Goal: Task Accomplishment & Management: Use online tool/utility

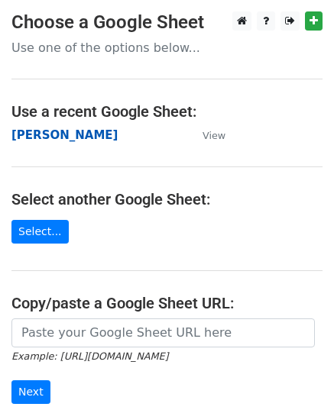
click at [21, 133] on strong "[PERSON_NAME]" at bounding box center [64, 135] width 106 height 14
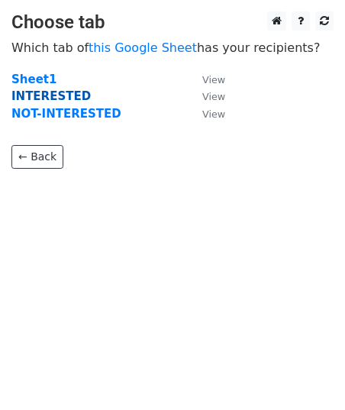
click at [50, 97] on strong "INTERESTED" at bounding box center [50, 96] width 79 height 14
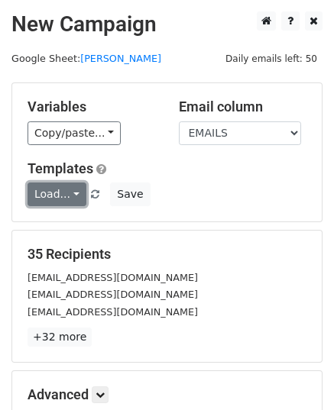
click at [42, 201] on link "Load..." at bounding box center [56, 194] width 59 height 24
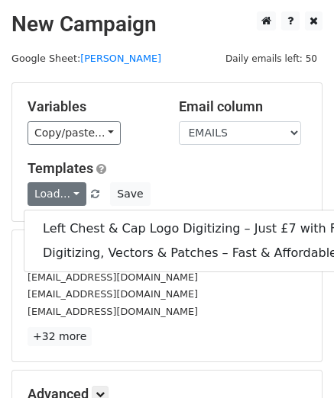
click at [125, 123] on div "Copy/paste... {{EMAILS}} {{Name}} {{Price}}" at bounding box center [91, 133] width 128 height 24
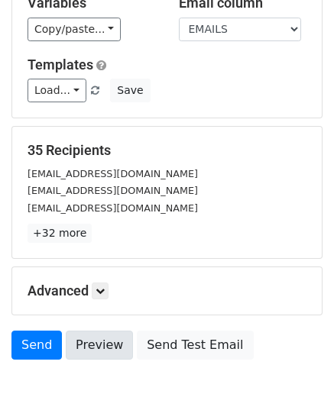
scroll to position [180, 0]
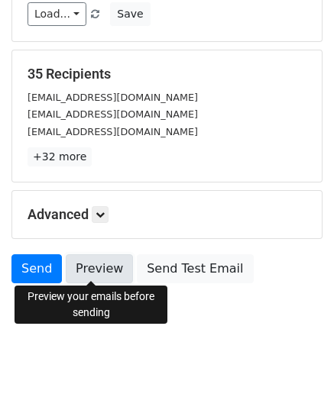
click at [110, 259] on link "Preview" at bounding box center [99, 268] width 67 height 29
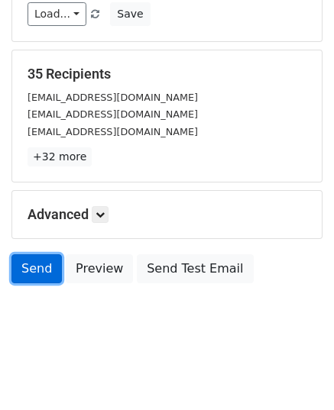
click at [40, 266] on link "Send" at bounding box center [36, 268] width 50 height 29
